Goal: Task Accomplishment & Management: Manage account settings

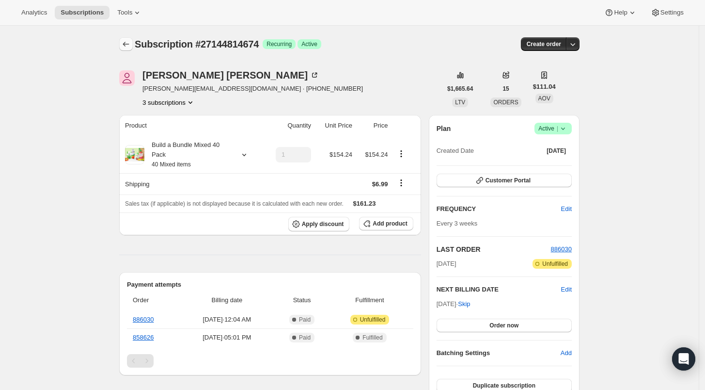
click at [131, 42] on icon "Subscriptions" at bounding box center [126, 44] width 10 height 10
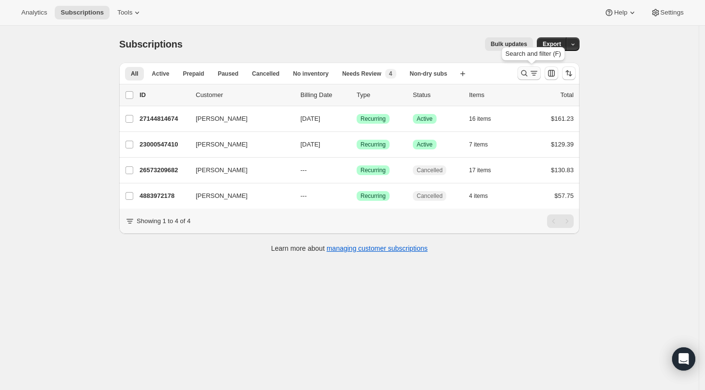
click at [525, 73] on icon "Search and filter results" at bounding box center [525, 73] width 10 height 10
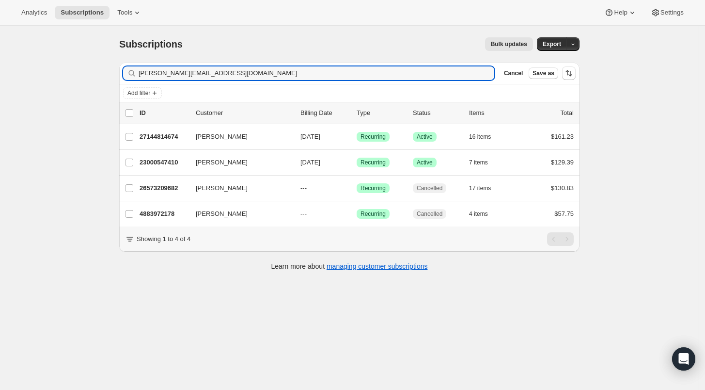
drag, startPoint x: 215, startPoint y: 72, endPoint x: 94, endPoint y: 72, distance: 121.7
click at [94, 72] on div "Subscriptions. This page is ready Subscriptions Bulk updates More actions Bulk …" at bounding box center [349, 221] width 699 height 390
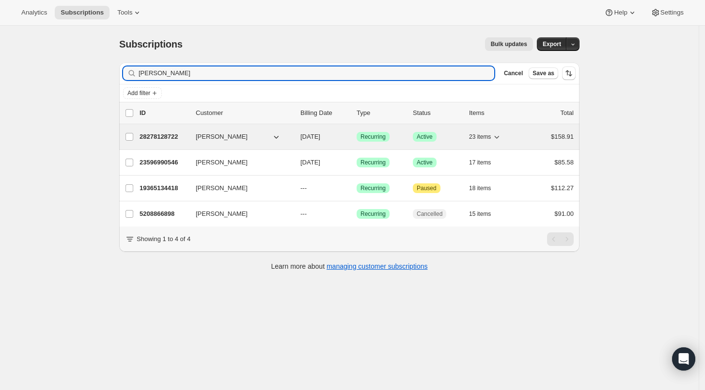
type input "[PERSON_NAME]"
click at [151, 139] on p "28278128722" at bounding box center [164, 137] width 48 height 10
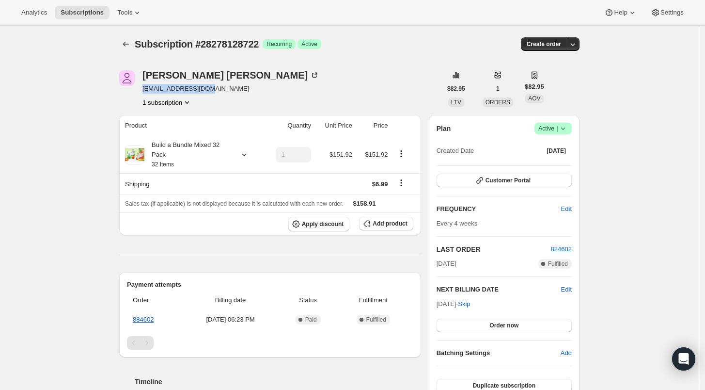
drag, startPoint x: 215, startPoint y: 89, endPoint x: 144, endPoint y: 89, distance: 70.3
click at [144, 89] on div "[PERSON_NAME] [PERSON_NAME][EMAIL_ADDRESS][DOMAIN_NAME] 1 subscription" at bounding box center [280, 88] width 322 height 37
copy span "[EMAIL_ADDRESS][DOMAIN_NAME]"
click at [231, 153] on div "Build a Bundle Mixed 32 Pack 32 Items" at bounding box center [187, 154] width 87 height 29
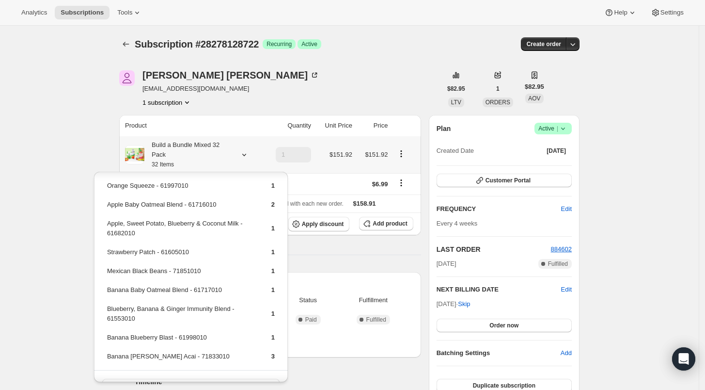
scroll to position [313, 0]
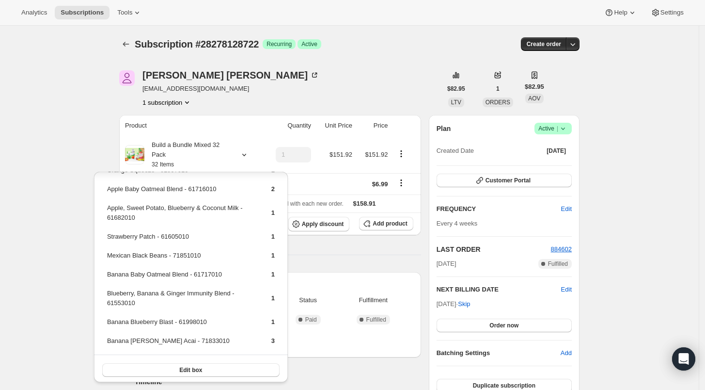
click at [69, 185] on div "Subscription #28278128722. This page is ready Subscription #28278128722 Success…" at bounding box center [349, 345] width 699 height 639
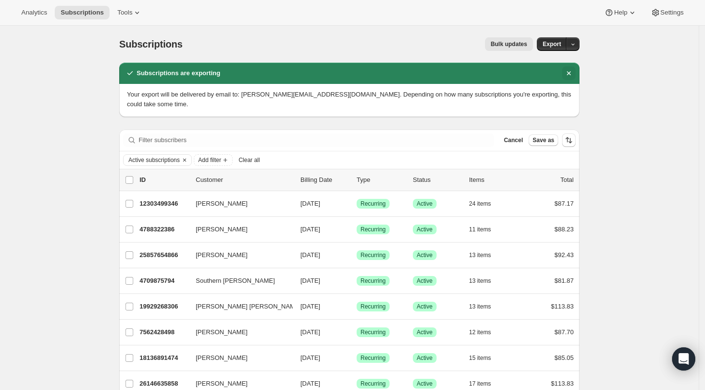
click at [574, 73] on icon "Dismiss notification" at bounding box center [569, 73] width 10 height 10
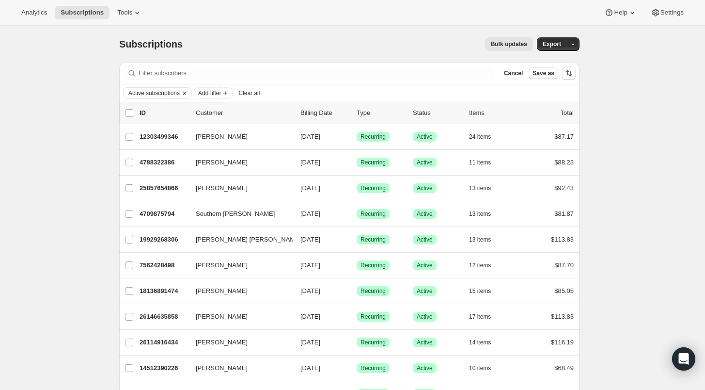
click at [182, 91] on button "Clear" at bounding box center [185, 93] width 10 height 11
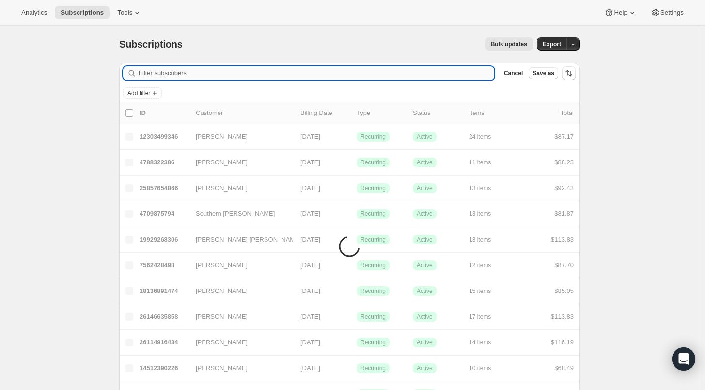
click at [151, 72] on input "Filter subscribers" at bounding box center [317, 73] width 356 height 14
paste input "Summer Watson"
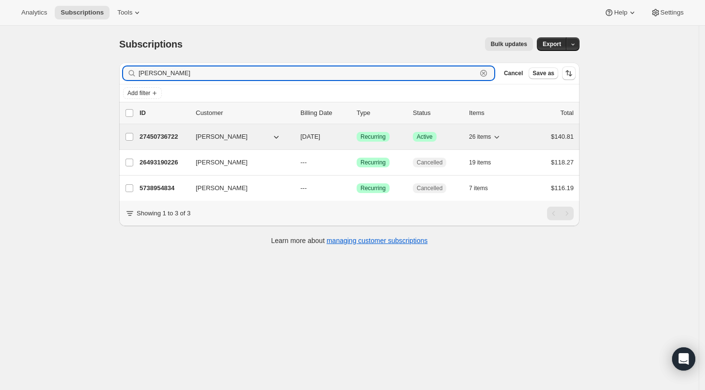
type input "Summer Watson"
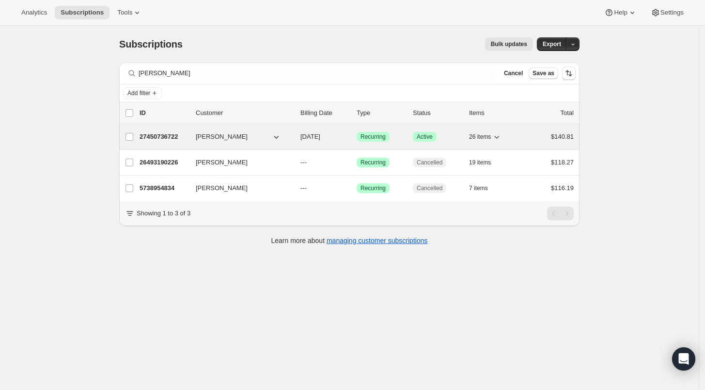
click at [163, 137] on p "27450736722" at bounding box center [164, 137] width 48 height 10
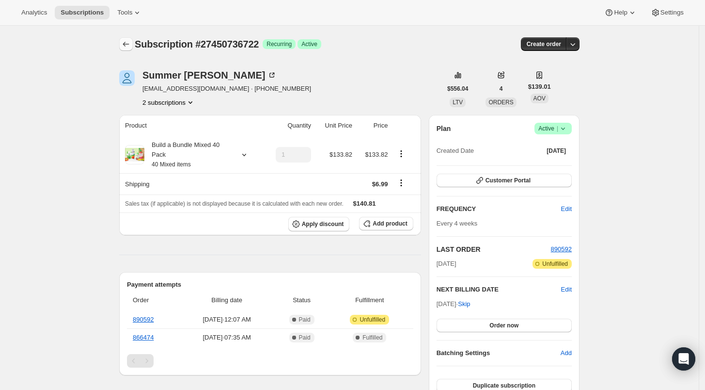
click at [127, 44] on icon "Subscriptions" at bounding box center [126, 44] width 10 height 10
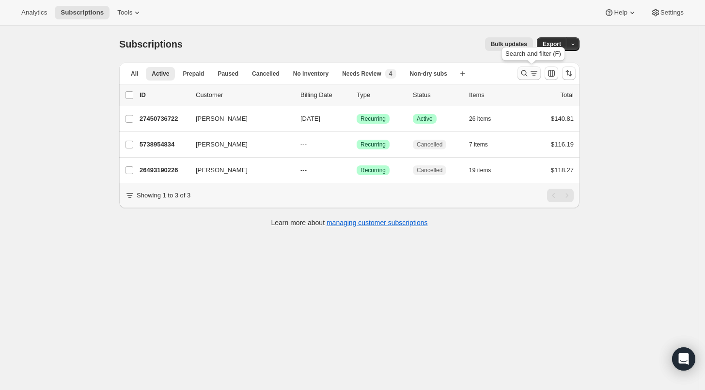
click at [524, 73] on icon "Search and filter results" at bounding box center [525, 73] width 6 height 6
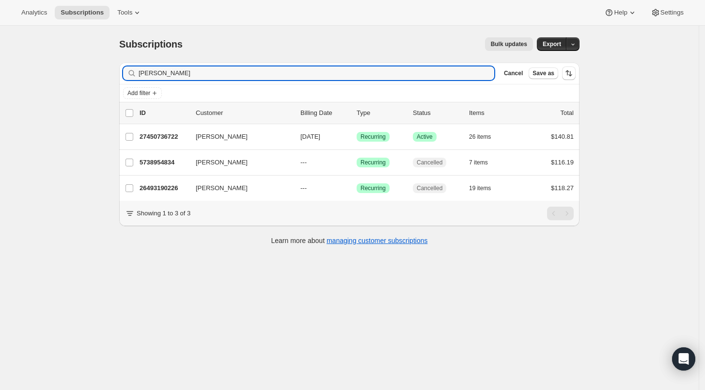
drag, startPoint x: 182, startPoint y: 73, endPoint x: 104, endPoint y: 72, distance: 78.5
click at [104, 72] on div "Subscriptions. This page is ready Subscriptions Bulk updates More actions Bulk …" at bounding box center [349, 221] width 699 height 390
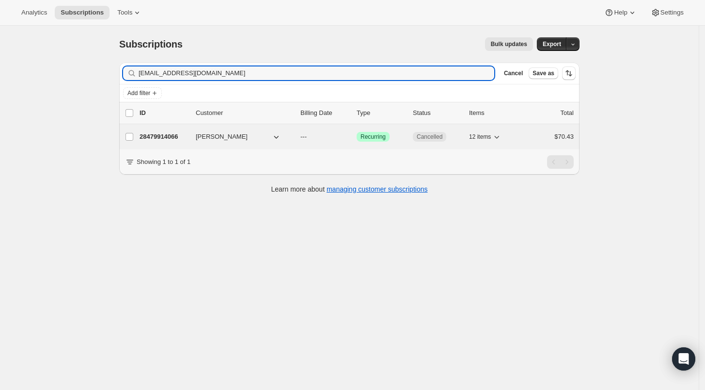
type input "dianeelizabethcurtis@gmail.com"
click at [157, 136] on p "28479914066" at bounding box center [164, 137] width 48 height 10
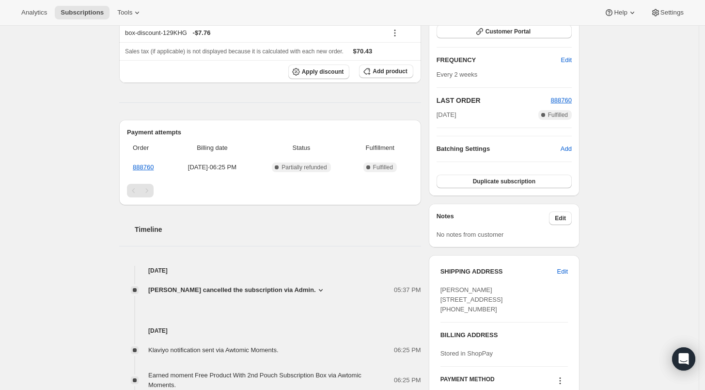
scroll to position [250, 0]
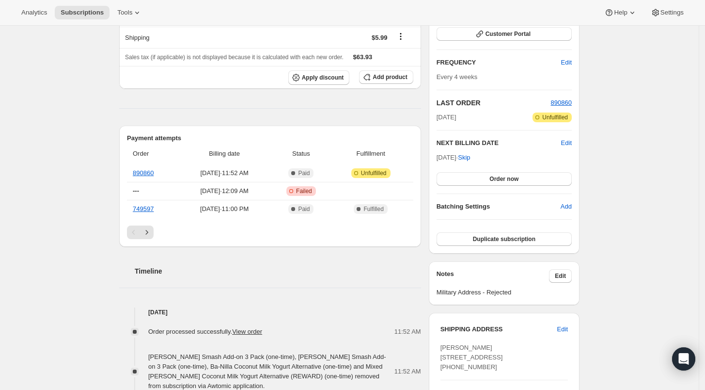
scroll to position [54, 0]
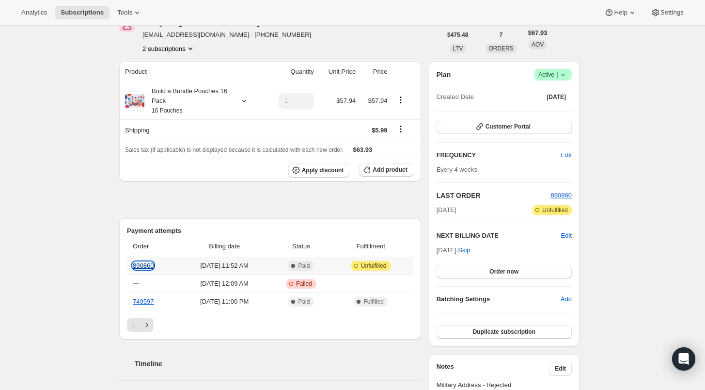
click at [147, 263] on link "890860" at bounding box center [143, 265] width 21 height 7
